Goal: Task Accomplishment & Management: Use online tool/utility

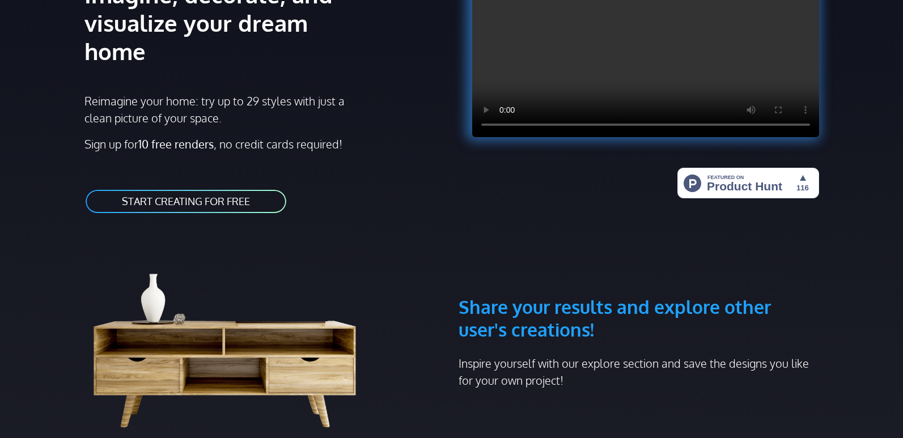
scroll to position [57, 0]
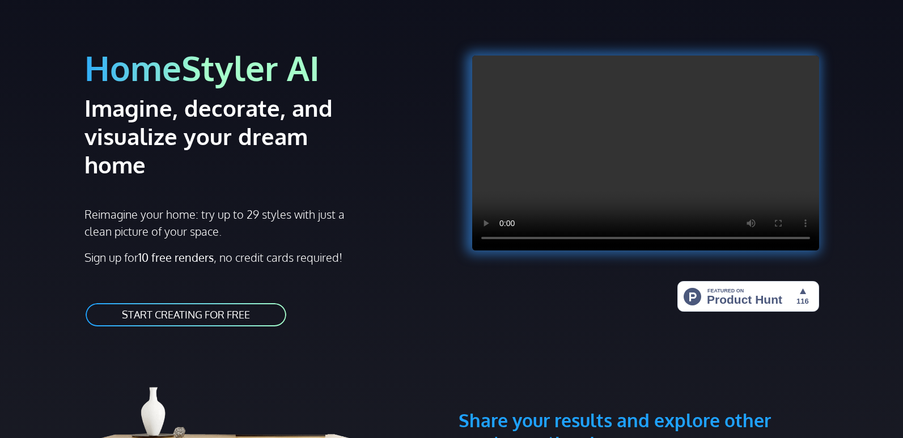
click at [192, 302] on link "START CREATING FOR FREE" at bounding box center [185, 315] width 203 height 26
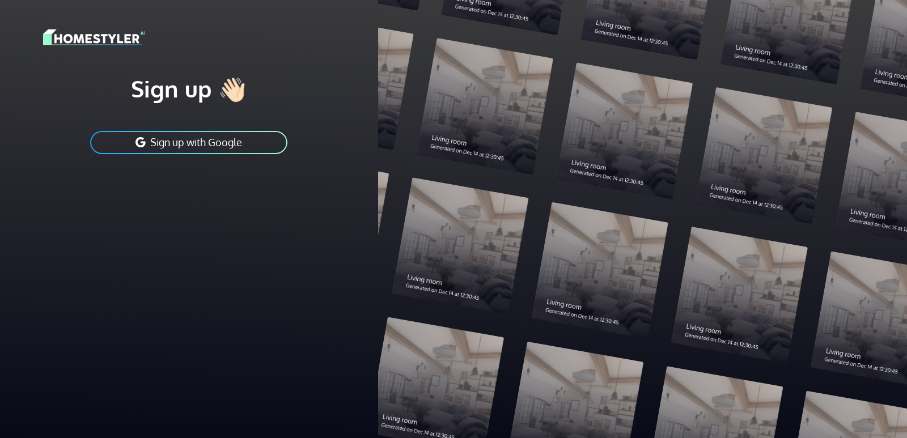
click at [170, 147] on button "Sign up with Google" at bounding box center [189, 143] width 200 height 26
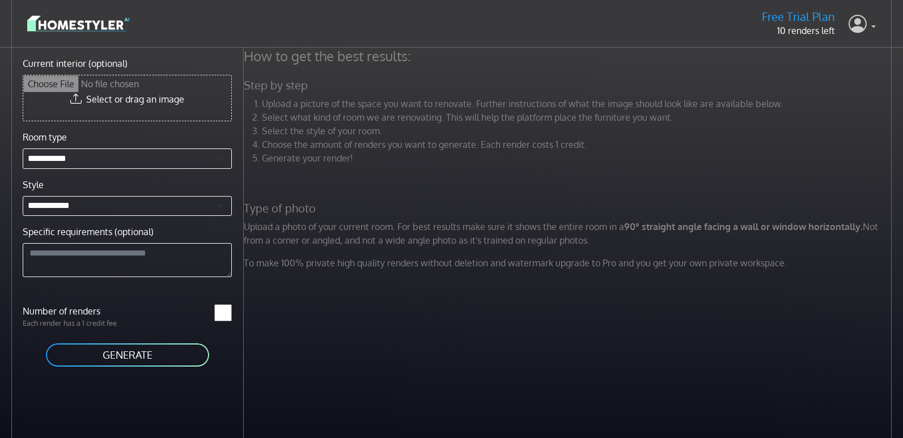
click at [874, 26] on link at bounding box center [862, 23] width 27 height 27
